Goal: Task Accomplishment & Management: Use online tool/utility

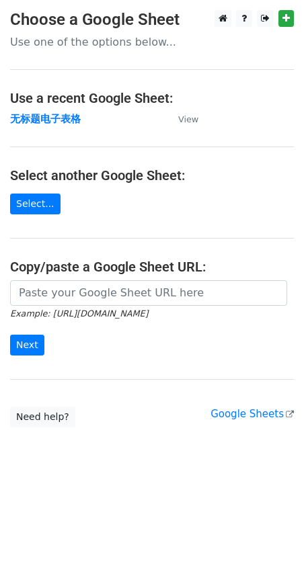
click at [64, 116] on strong "无标题电子表格" at bounding box center [45, 119] width 71 height 12
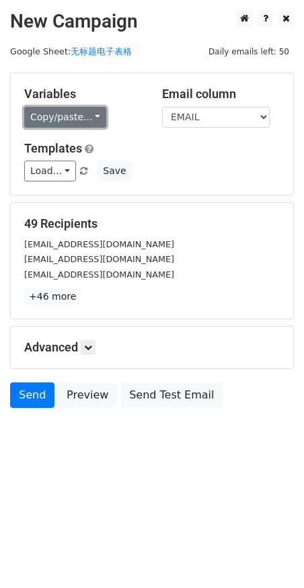
click at [65, 117] on link "Copy/paste..." at bounding box center [65, 117] width 82 height 21
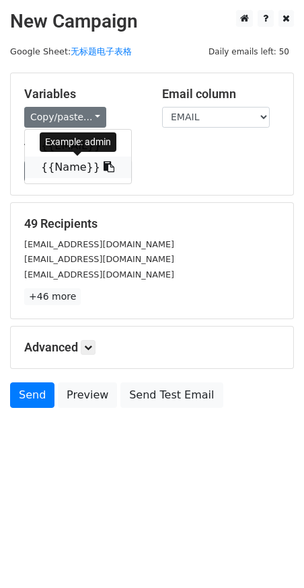
click at [55, 170] on link "{{Name}}" at bounding box center [78, 168] width 106 height 22
